Goal: Task Accomplishment & Management: Complete application form

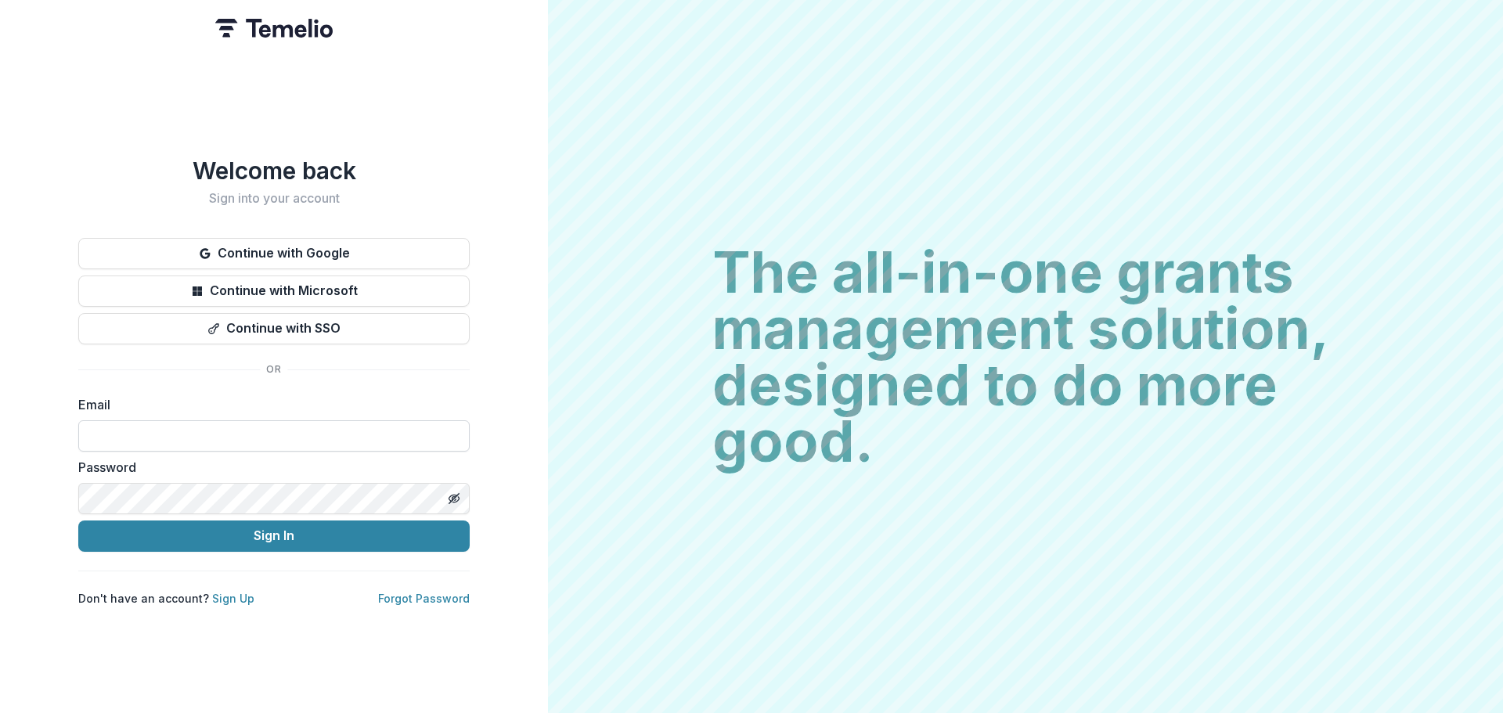
click at [225, 420] on input at bounding box center [273, 435] width 391 height 31
click at [152, 424] on input at bounding box center [273, 435] width 391 height 31
click at [132, 424] on input at bounding box center [273, 435] width 391 height 31
type input "**********"
click at [78, 521] on button "Sign In" at bounding box center [273, 536] width 391 height 31
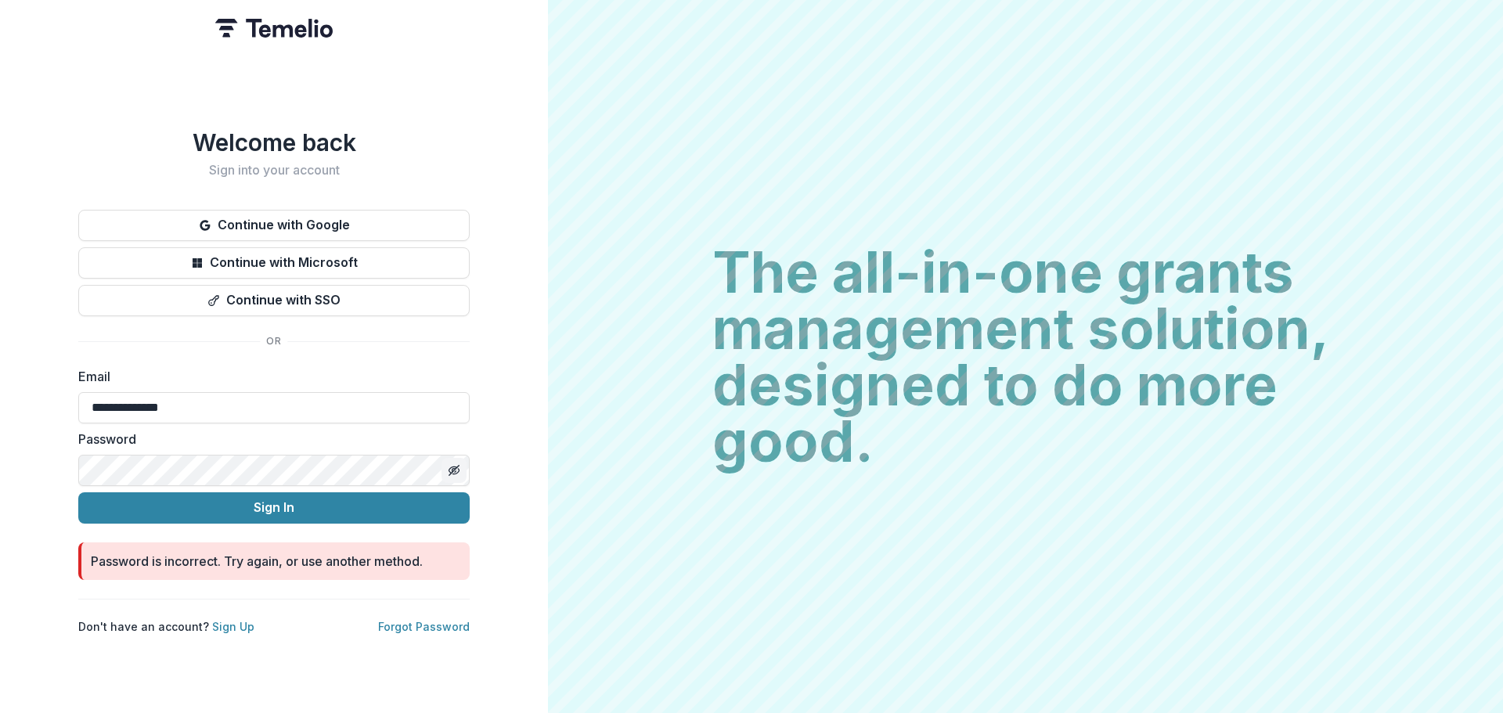
click at [453, 464] on icon "Toggle password visibility" at bounding box center [454, 470] width 13 height 13
click at [253, 496] on button "Sign In" at bounding box center [273, 507] width 391 height 31
click at [253, 507] on button "Sign In" at bounding box center [273, 507] width 391 height 31
click at [419, 620] on link "Forgot Password" at bounding box center [424, 626] width 92 height 13
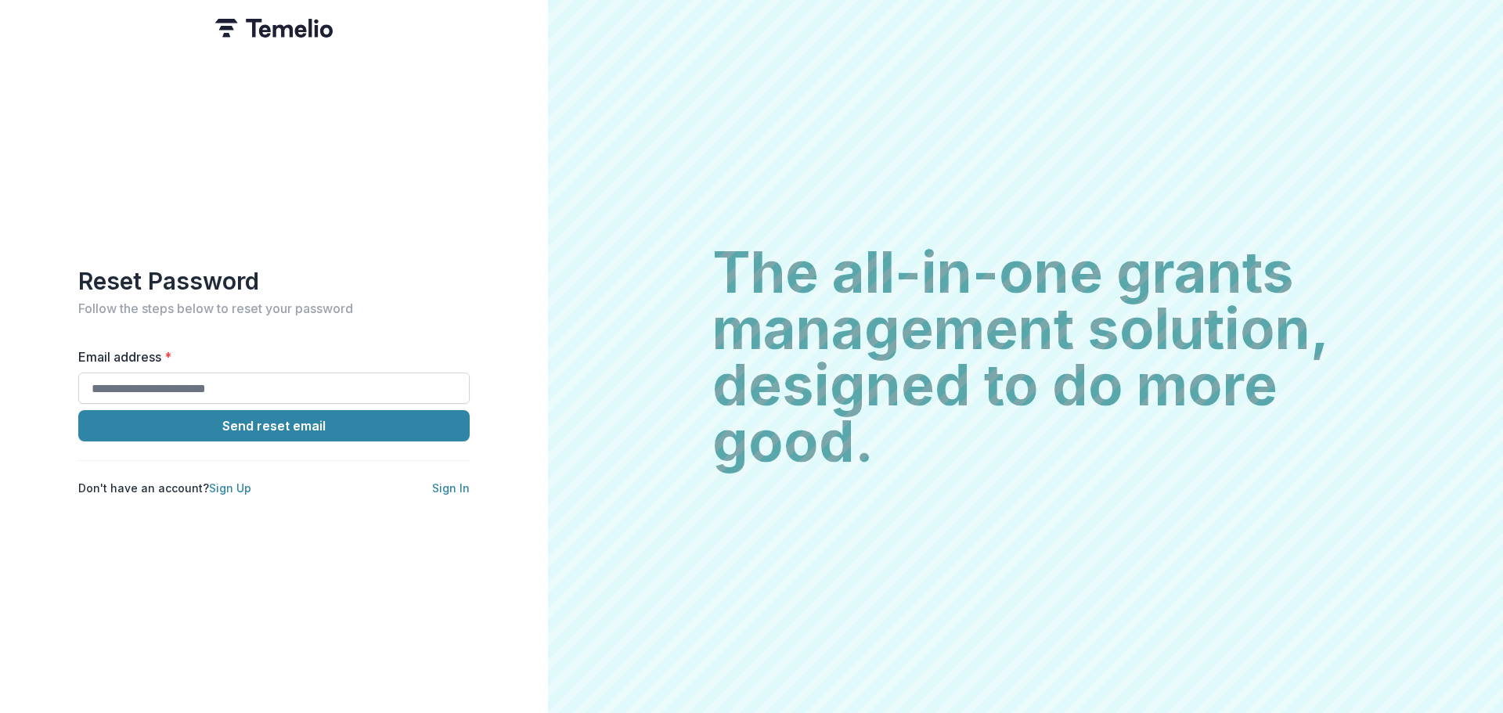
click at [171, 387] on input "Email address *" at bounding box center [273, 388] width 391 height 31
type input "**********"
click at [78, 410] on button "Send reset email" at bounding box center [273, 425] width 391 height 31
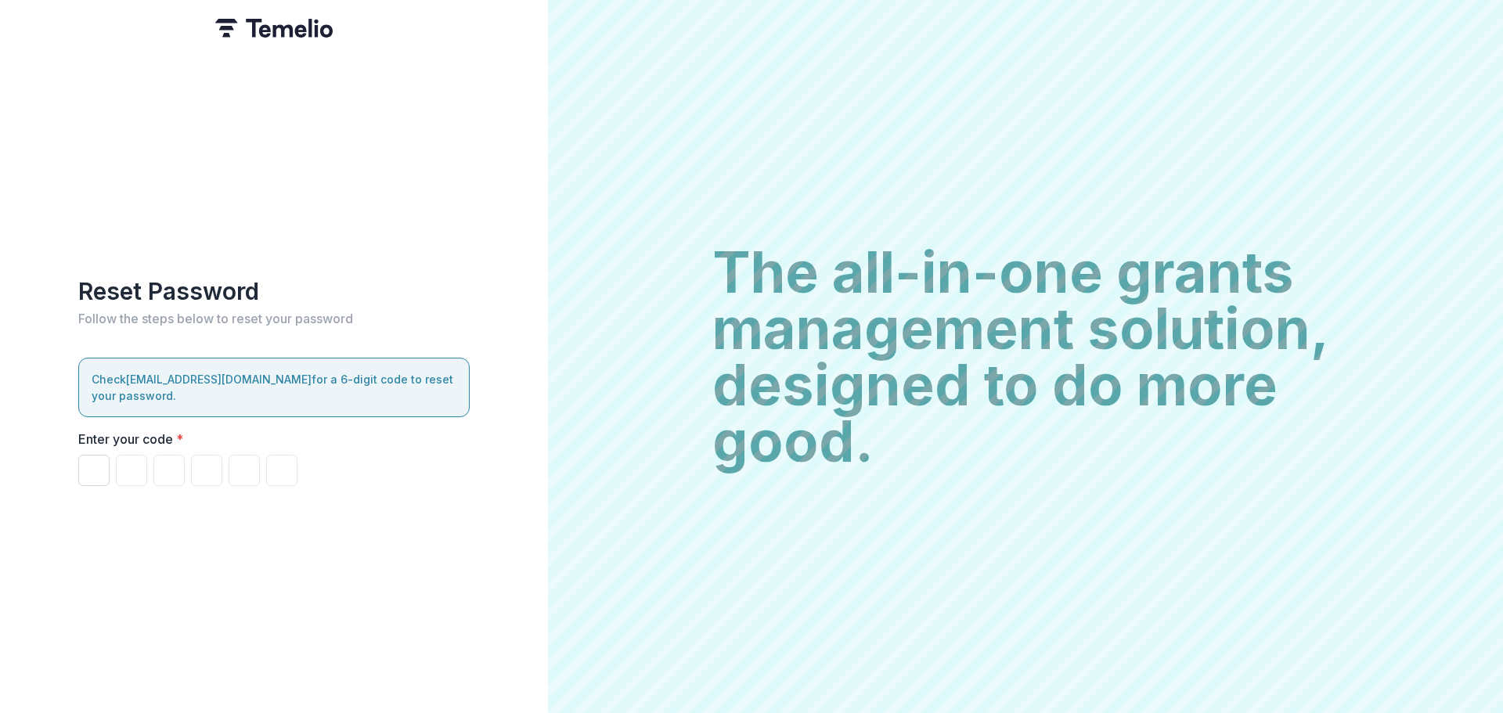
click at [99, 460] on input "Please enter your pin code" at bounding box center [93, 470] width 31 height 31
type input "*"
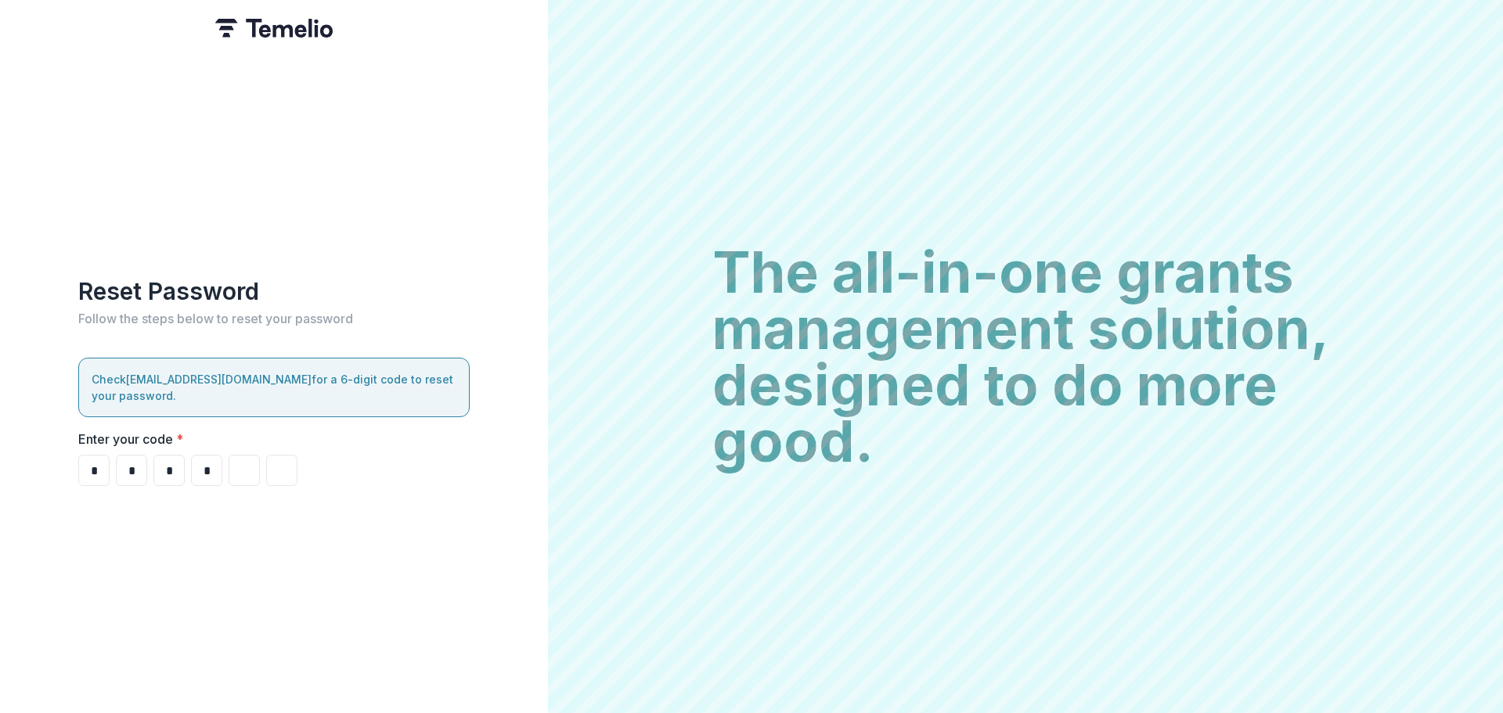
type input "*"
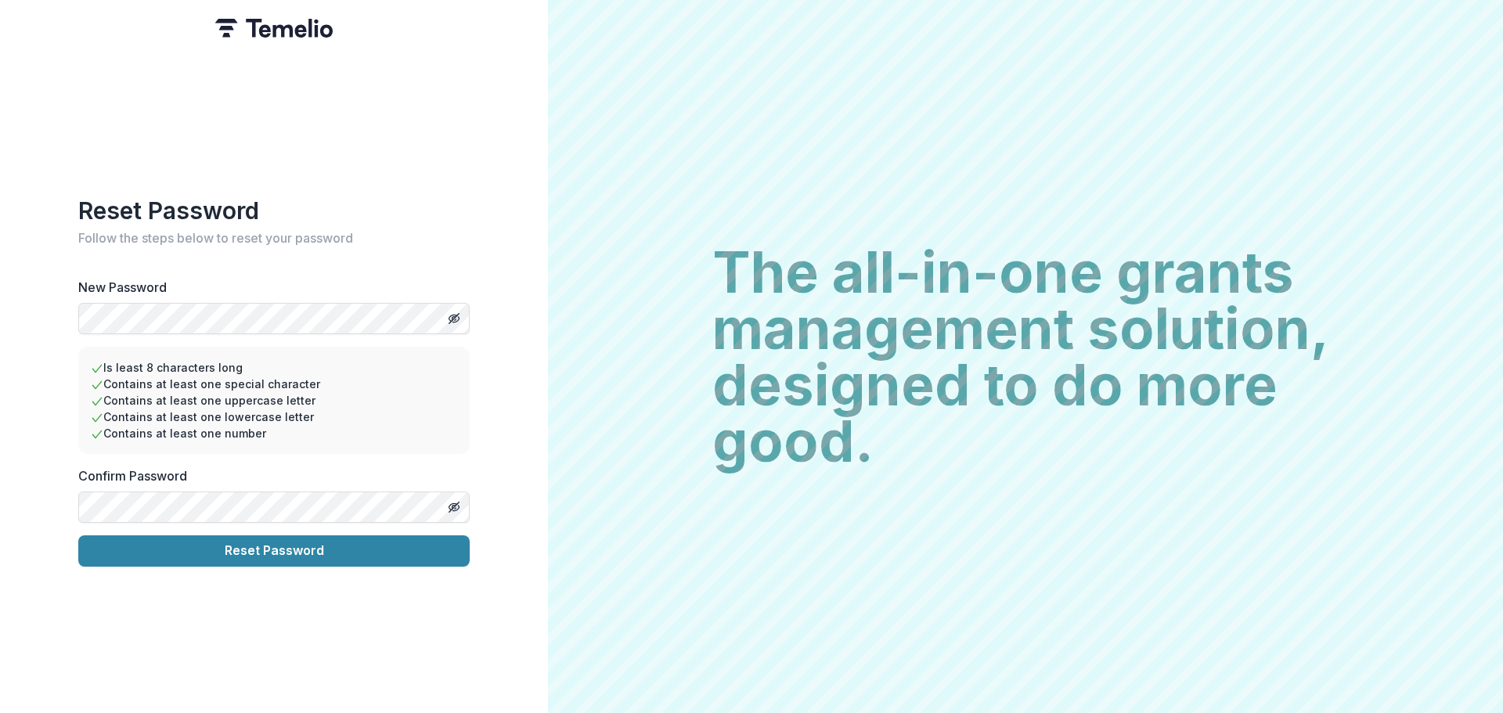
click at [78, 536] on button "Reset Password" at bounding box center [273, 551] width 391 height 31
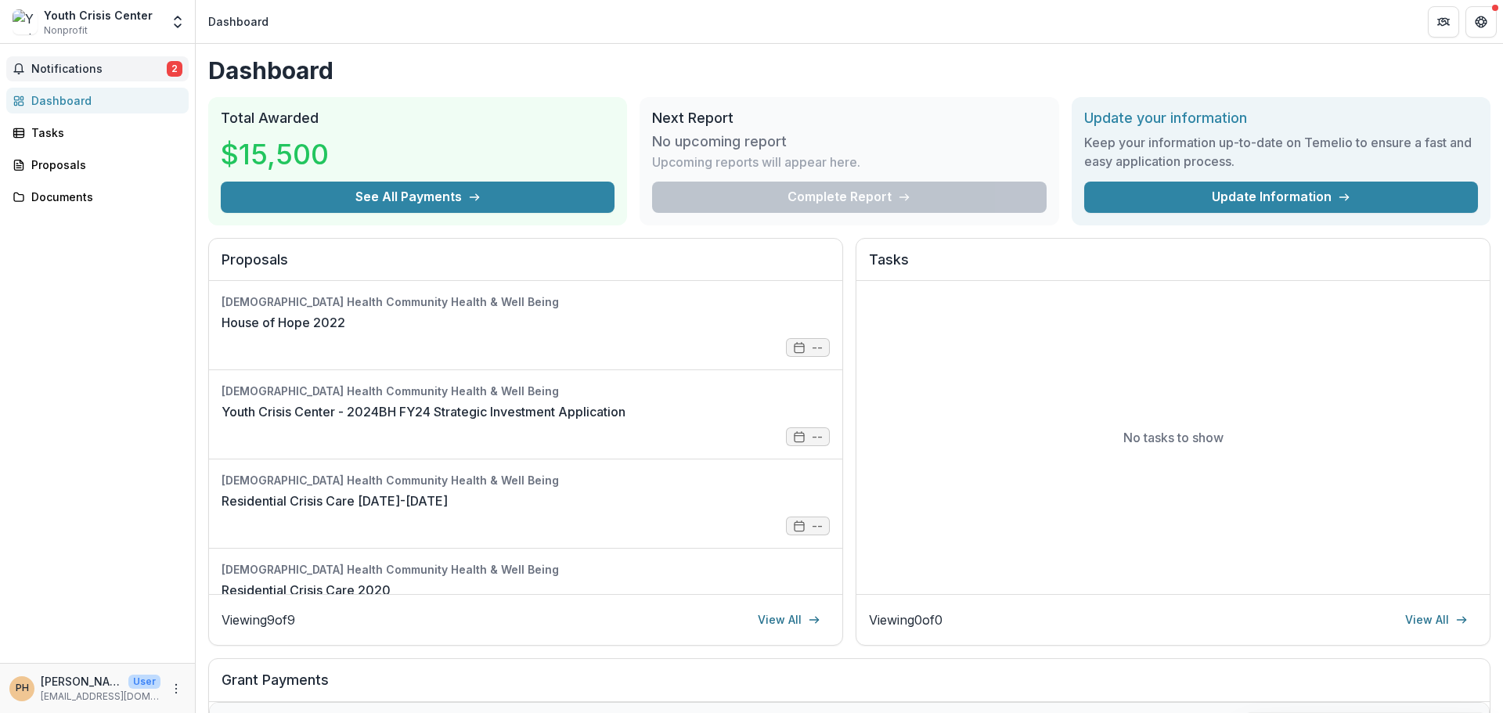
click at [85, 66] on span "Notifications" at bounding box center [98, 69] width 135 height 13
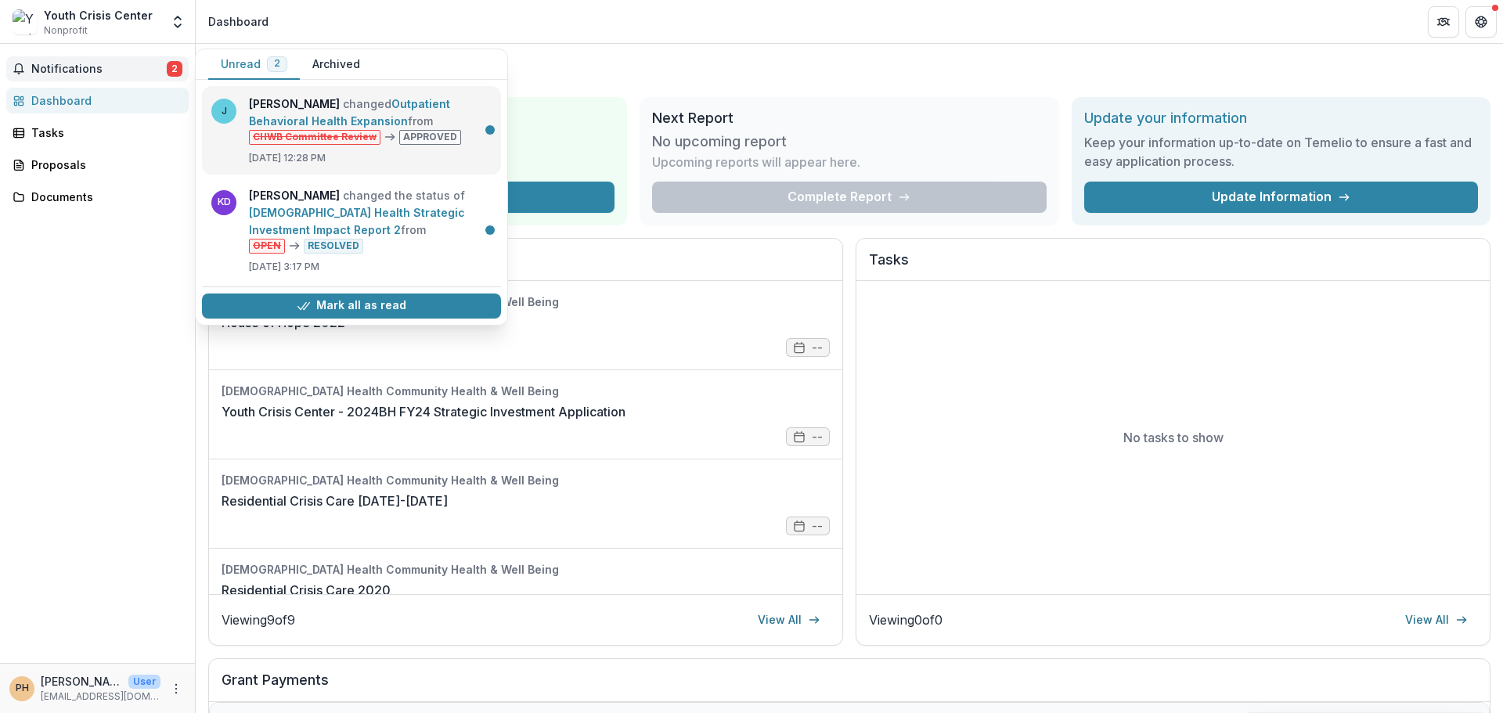
click at [330, 110] on link "Outpatient Behavioral Health Expansion" at bounding box center [349, 112] width 201 height 31
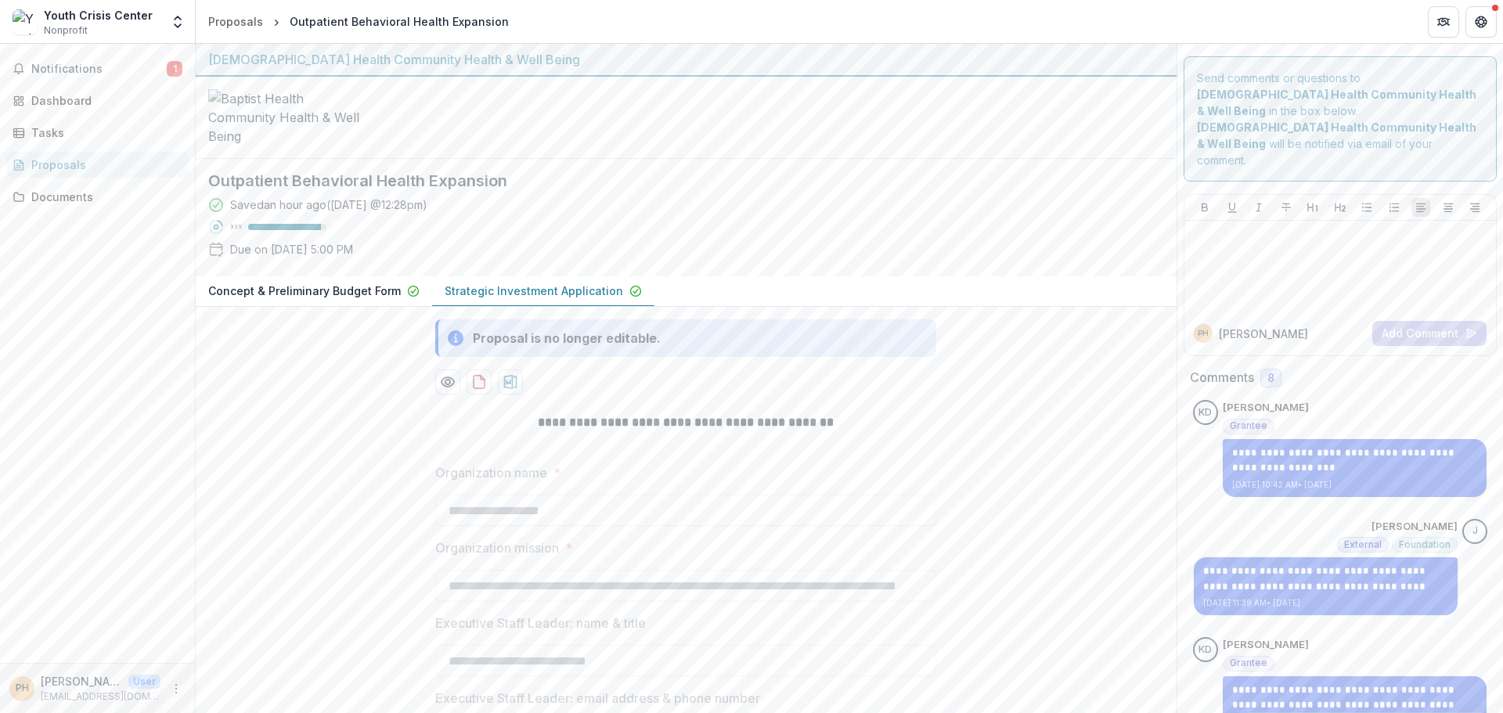
click at [347, 299] on p "Concept & Preliminary Budget Form" at bounding box center [304, 291] width 193 height 16
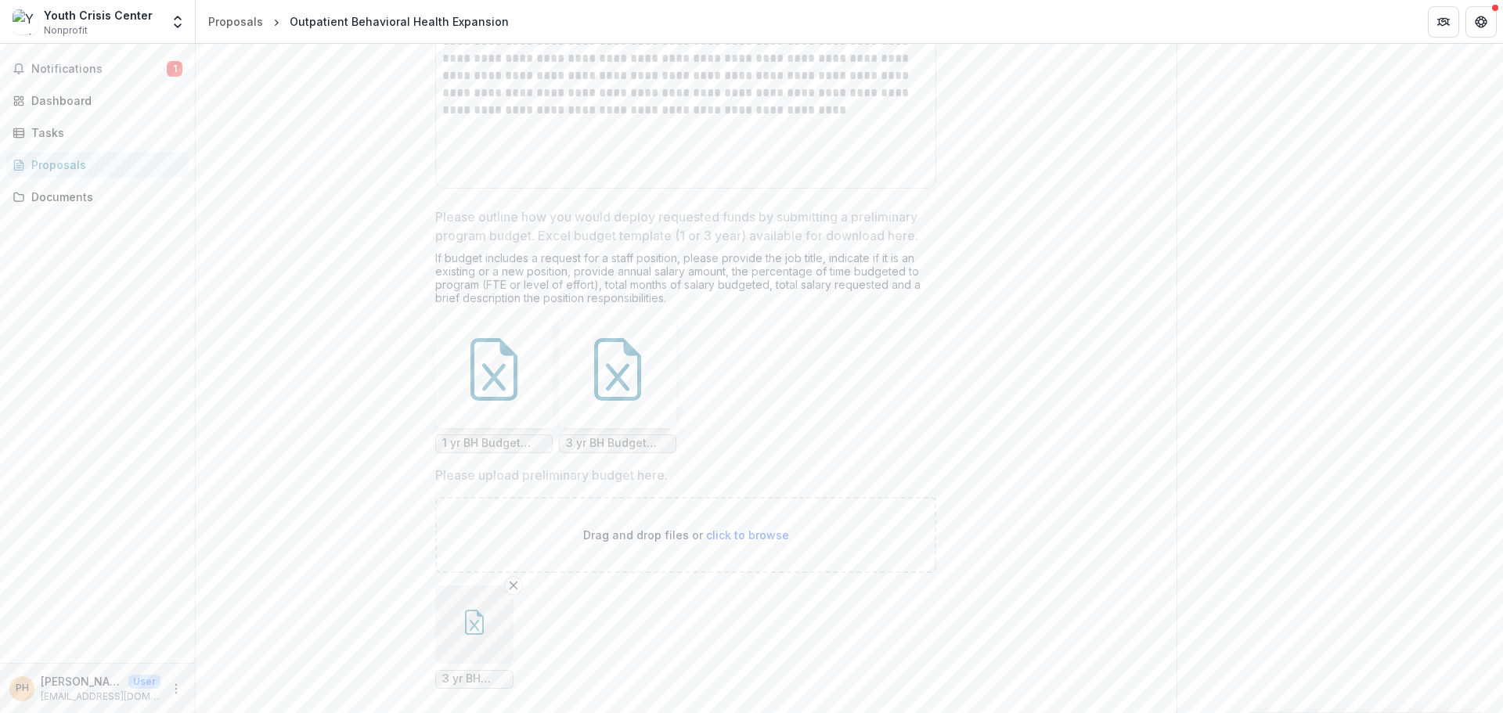
scroll to position [2114, 0]
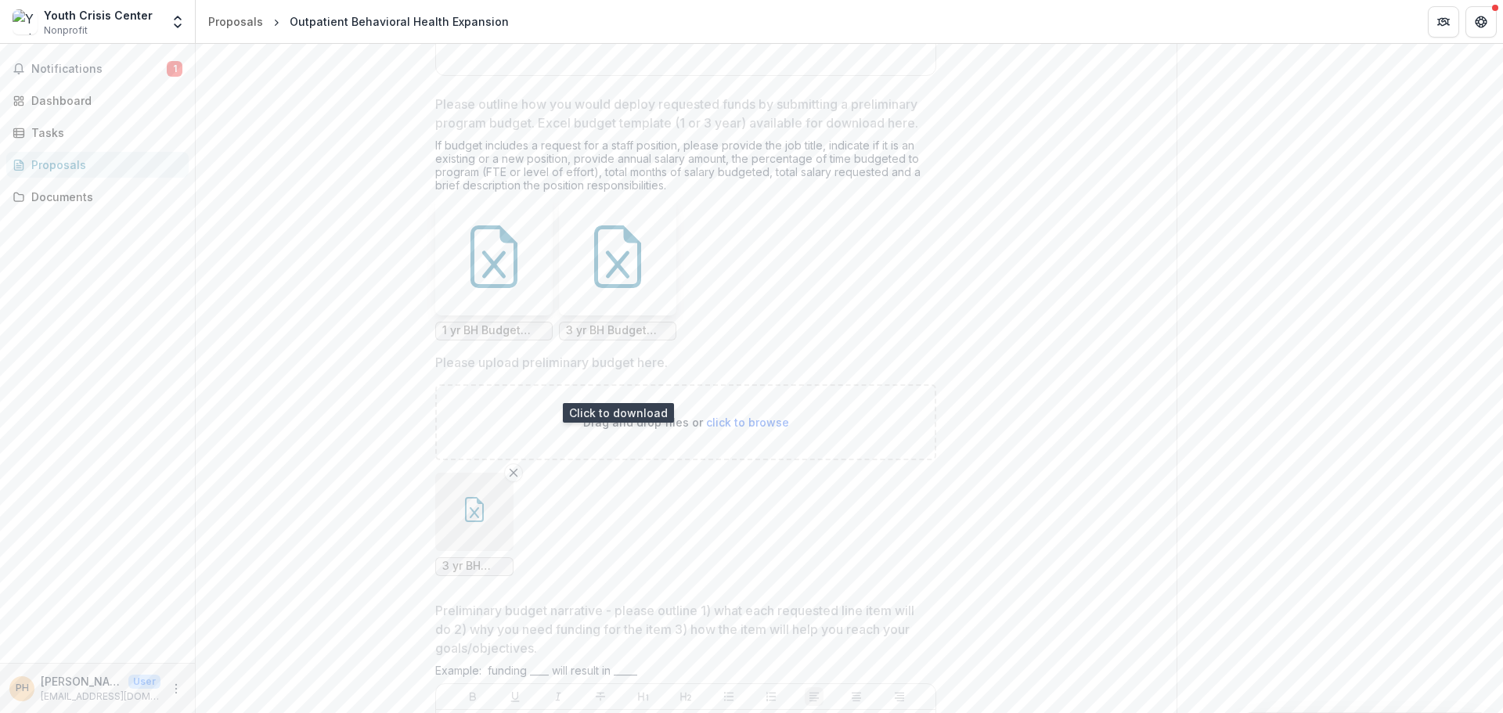
click at [609, 288] on icon at bounding box center [617, 256] width 63 height 63
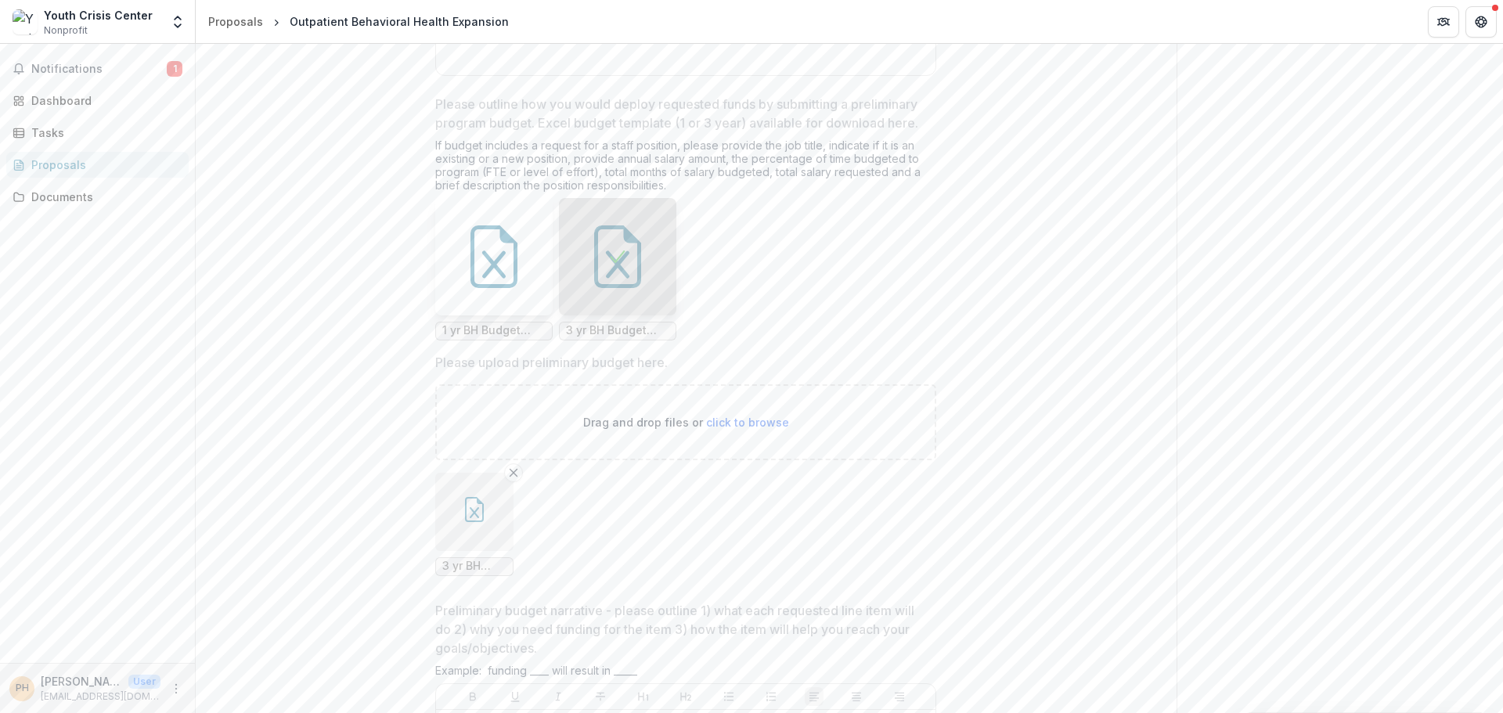
click at [465, 522] on icon "button" at bounding box center [474, 509] width 19 height 25
